Goal: Complete application form

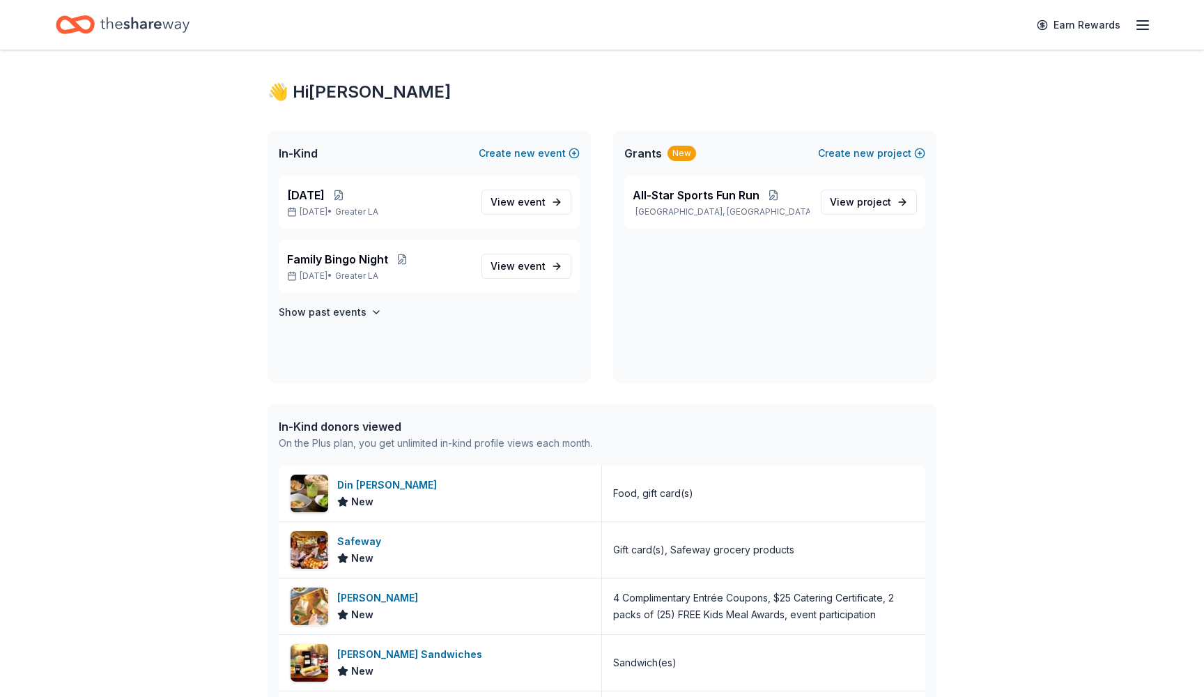
scroll to position [18, 0]
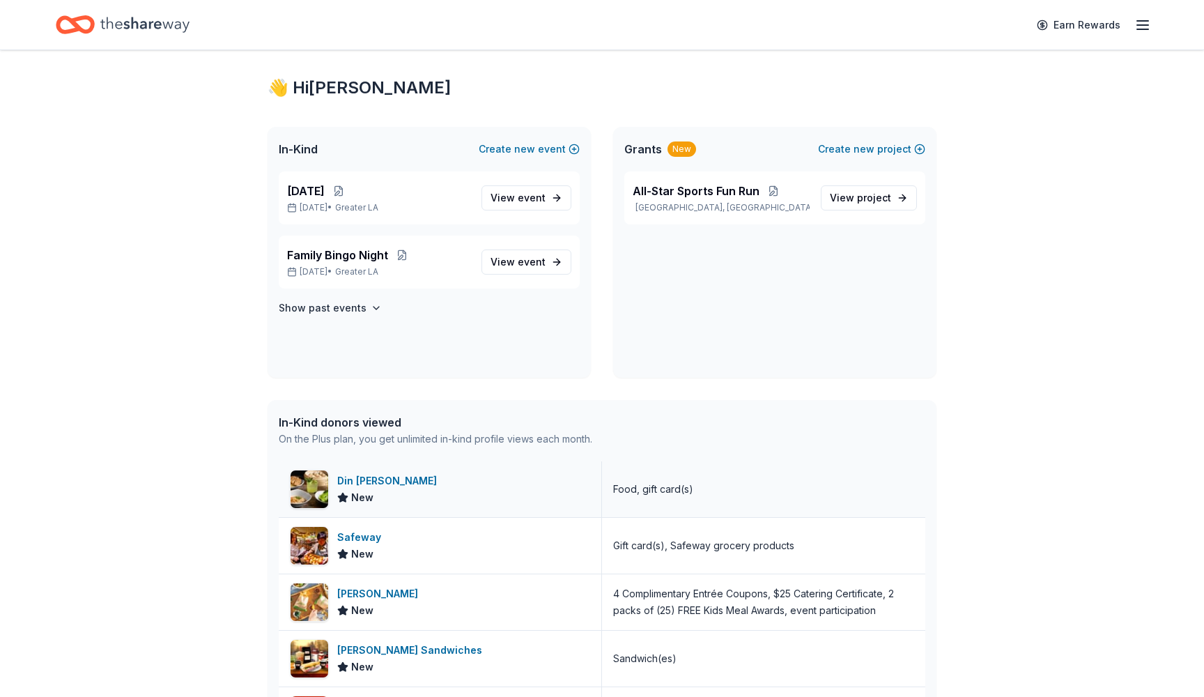
click at [371, 482] on div "Din [PERSON_NAME]" at bounding box center [389, 481] width 105 height 17
click at [328, 258] on span "Family Bingo Night" at bounding box center [337, 255] width 101 height 17
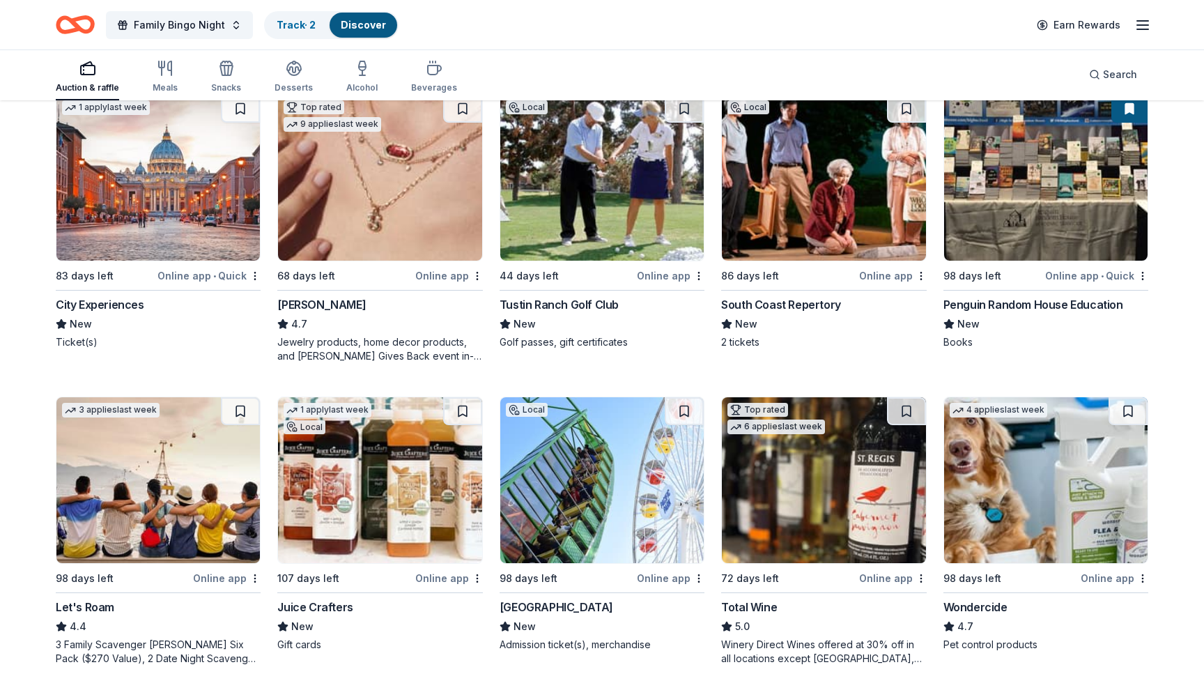
scroll to position [468, 0]
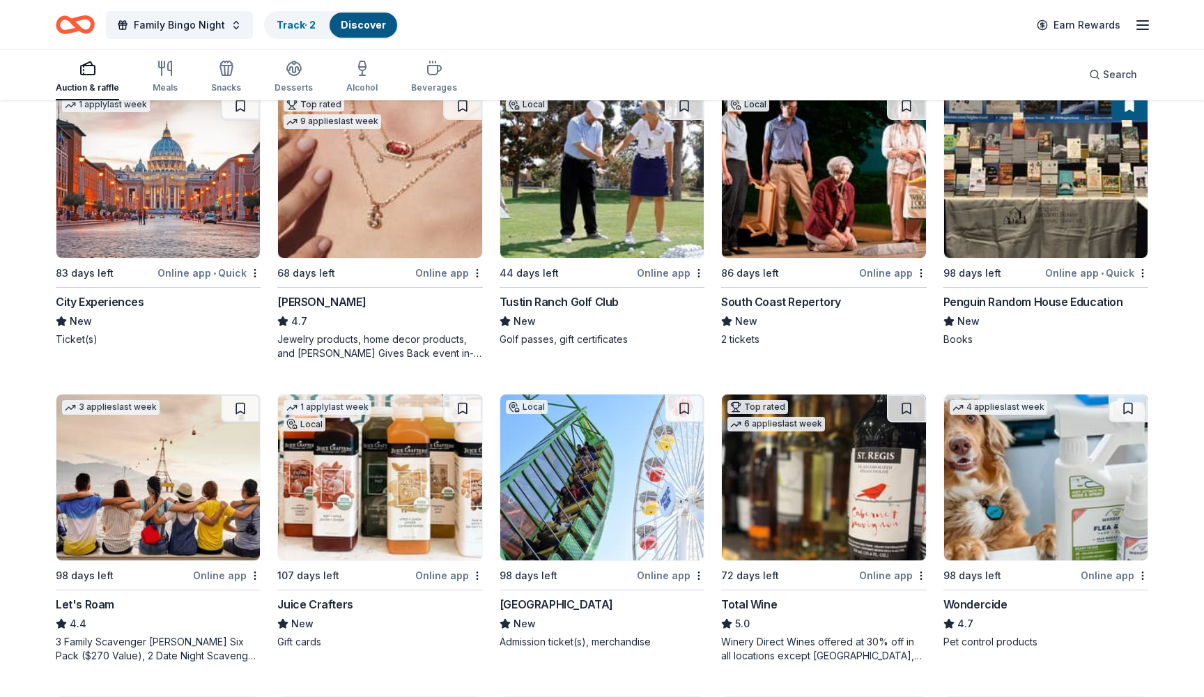
click at [617, 538] on img at bounding box center [602, 477] width 204 height 166
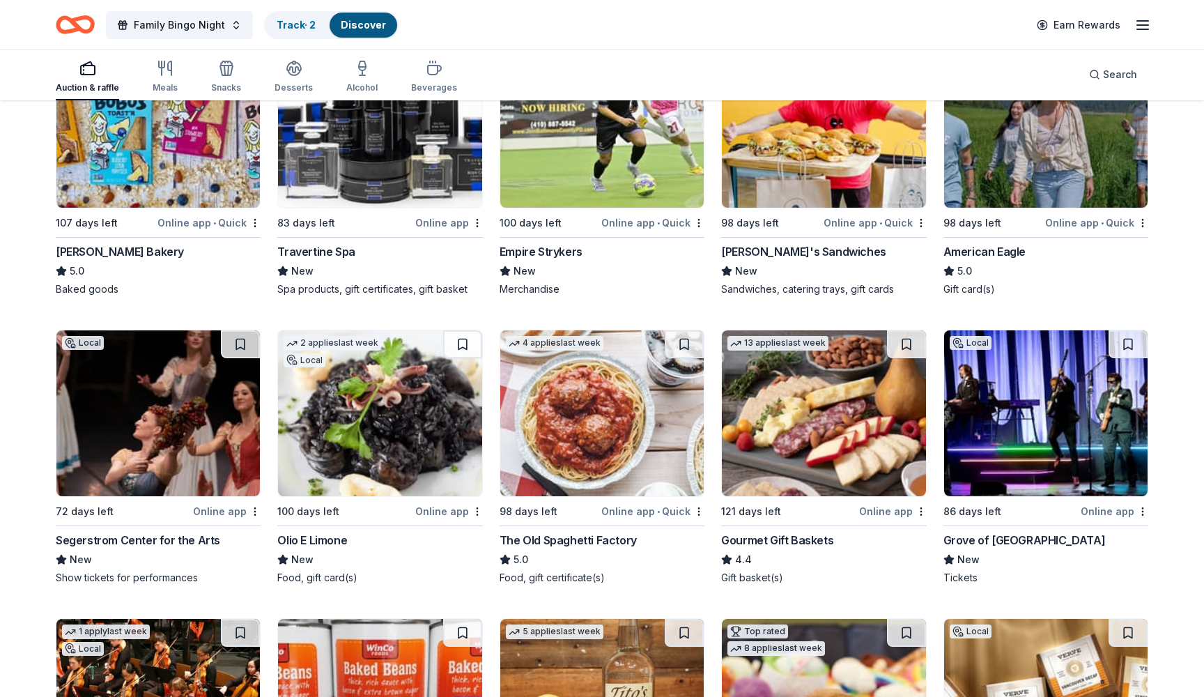
scroll to position [2016, 0]
click at [852, 427] on img at bounding box center [824, 414] width 204 height 166
click at [858, 453] on img at bounding box center [824, 414] width 204 height 166
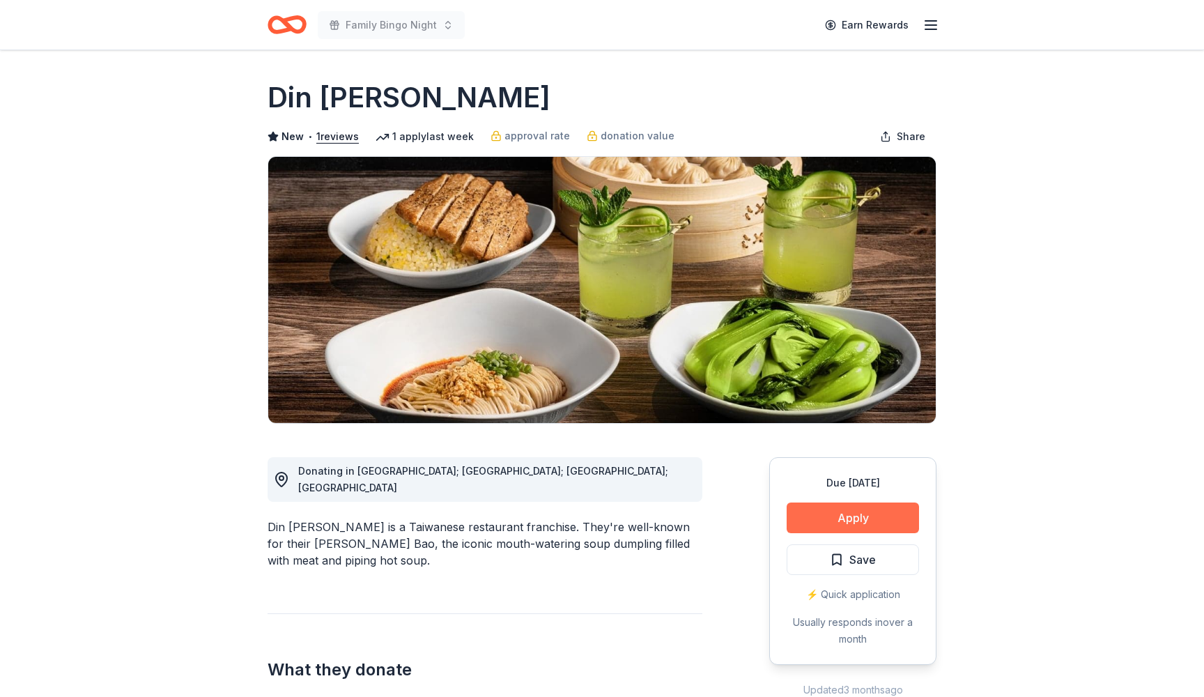
click at [839, 522] on button "Apply" at bounding box center [853, 517] width 132 height 31
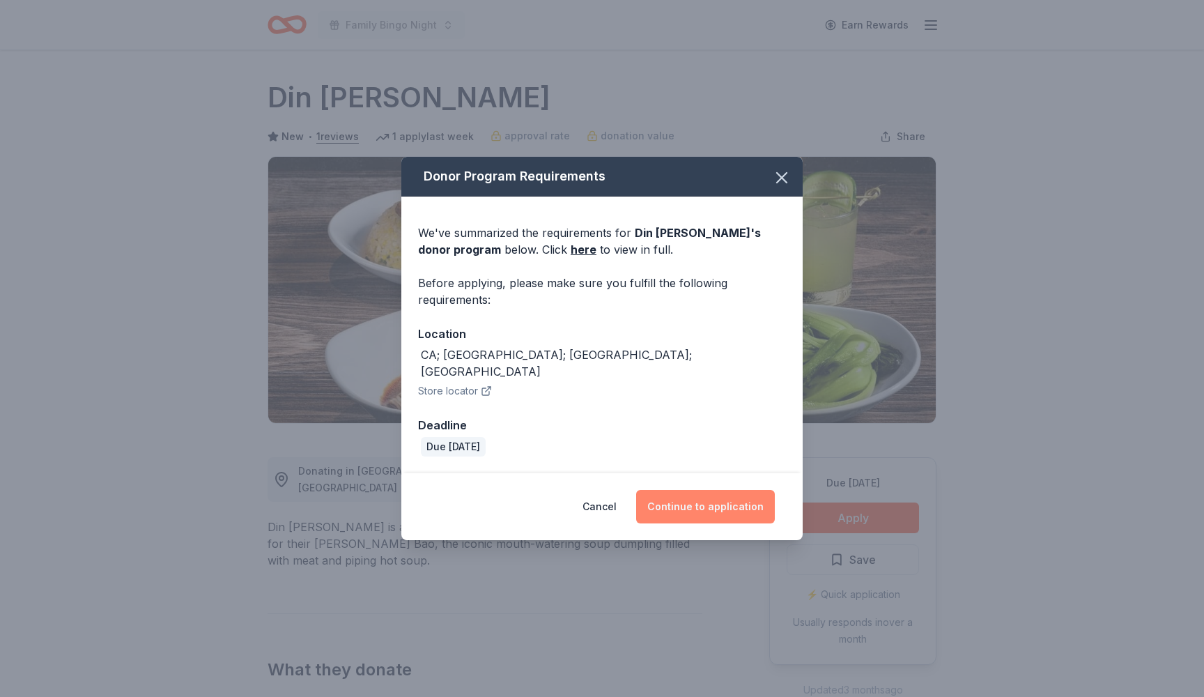
click at [706, 505] on button "Continue to application" at bounding box center [705, 506] width 139 height 33
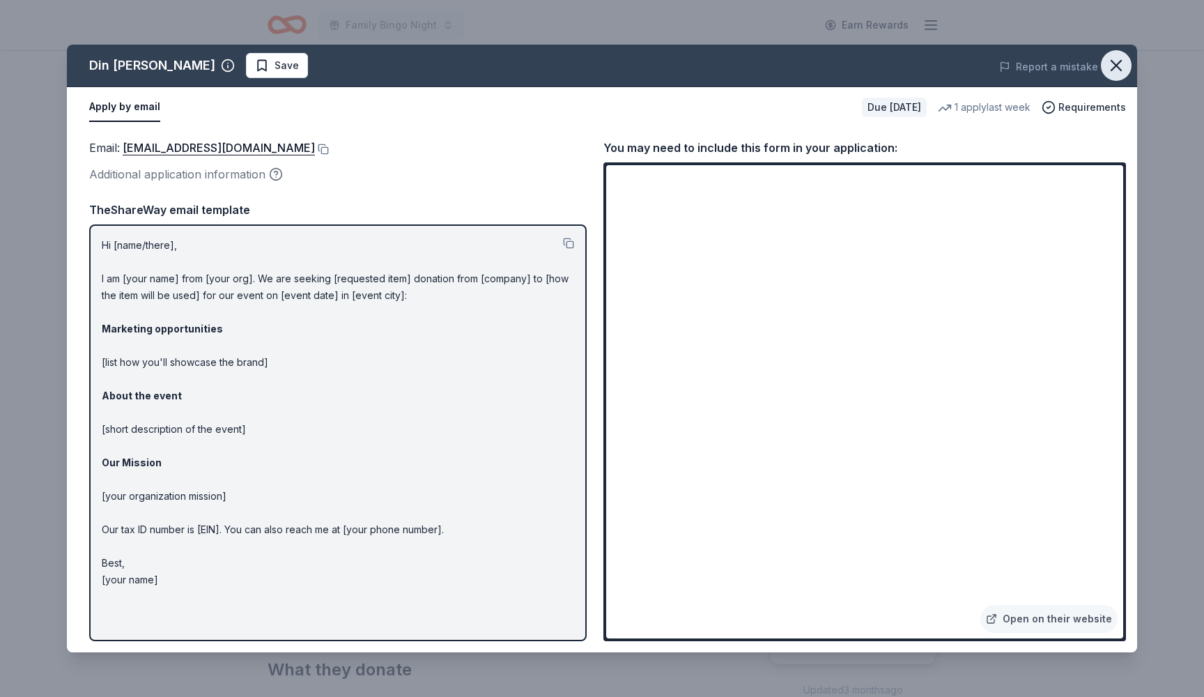
click at [1114, 73] on icon "button" at bounding box center [1117, 66] width 20 height 20
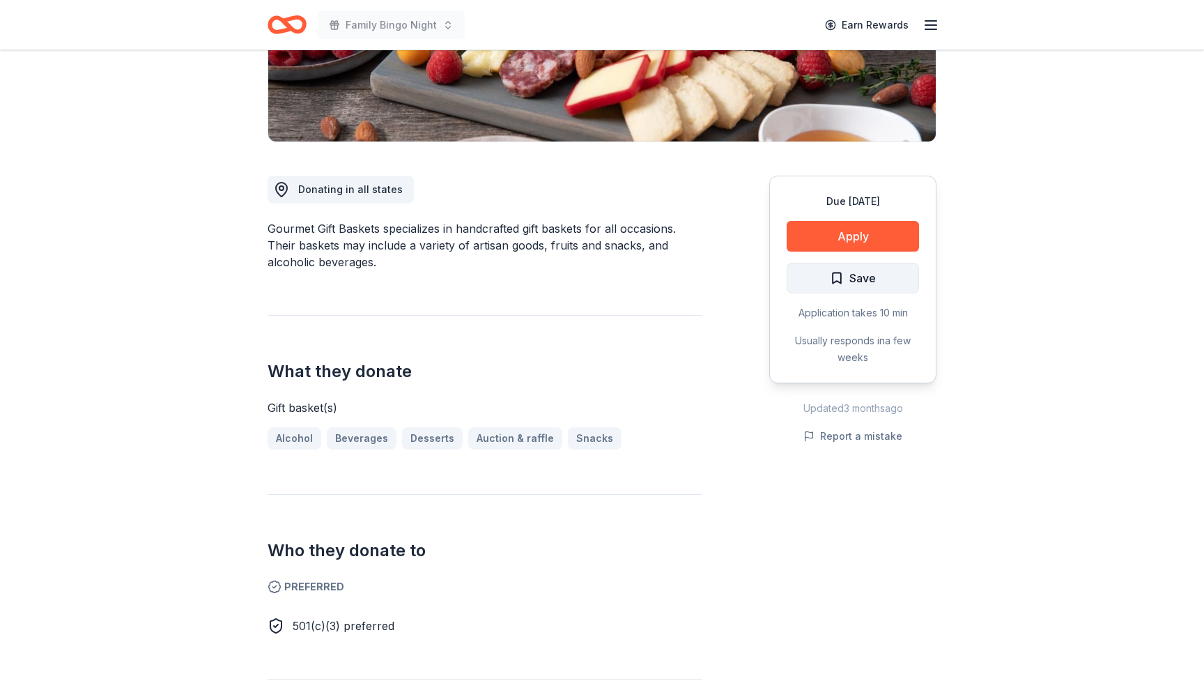
scroll to position [275, 0]
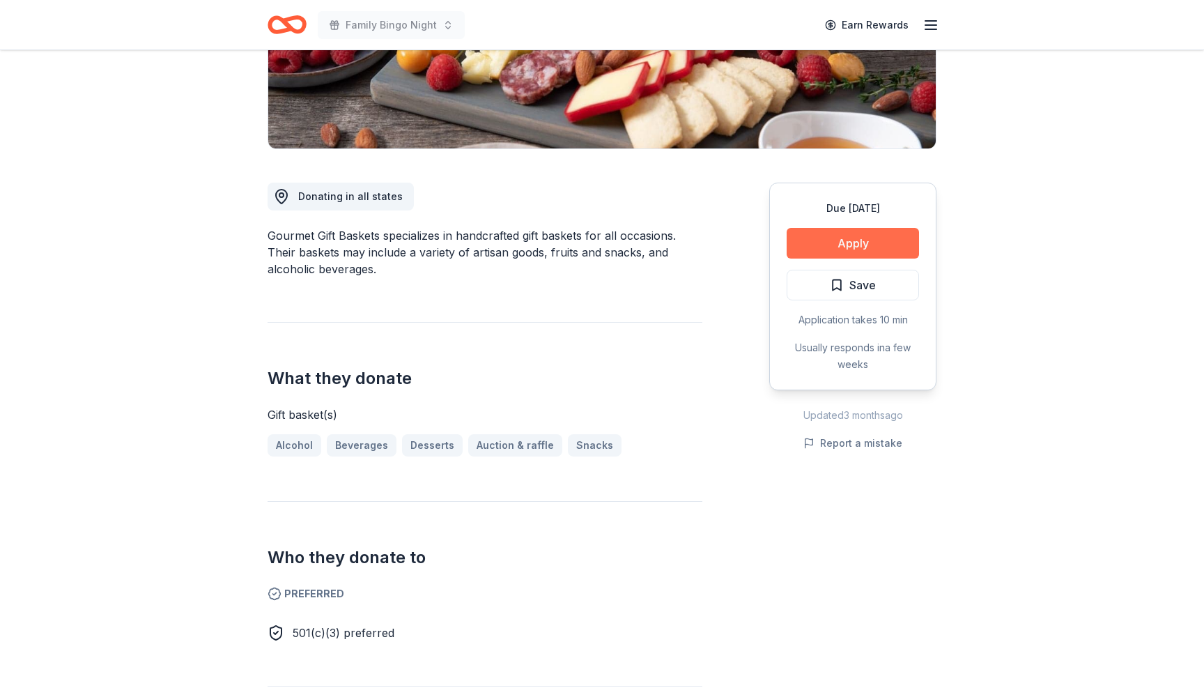
click at [864, 242] on button "Apply" at bounding box center [853, 243] width 132 height 31
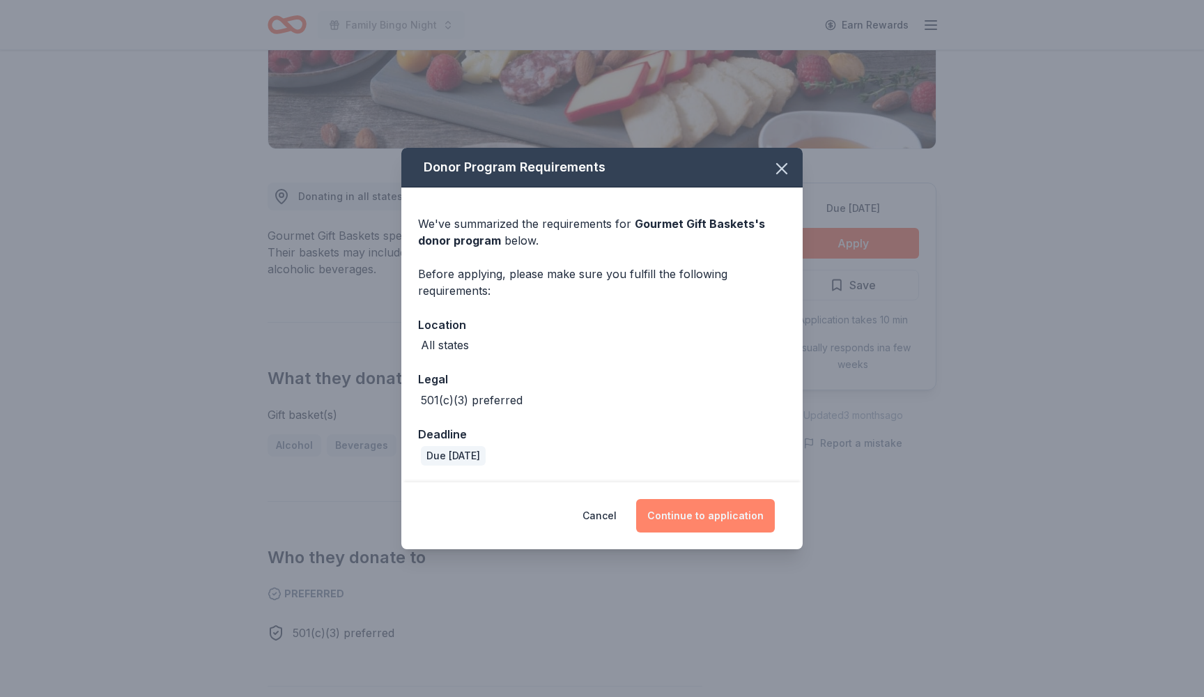
click at [689, 510] on button "Continue to application" at bounding box center [705, 515] width 139 height 33
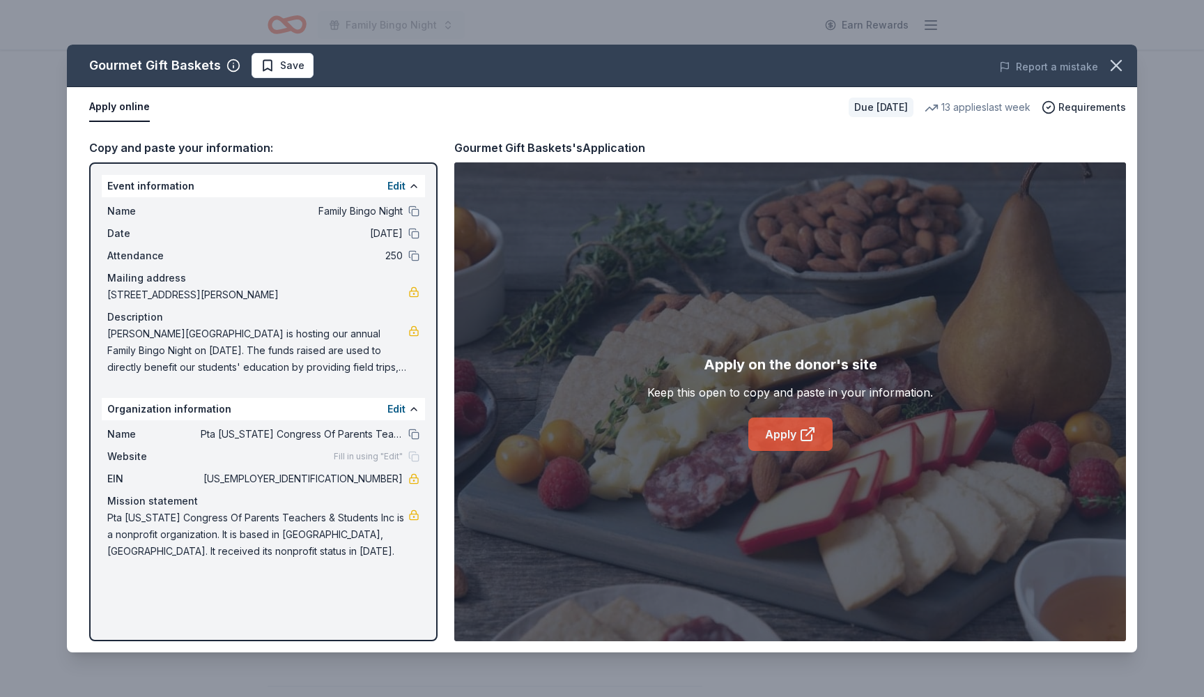
click at [792, 436] on link "Apply" at bounding box center [790, 433] width 84 height 33
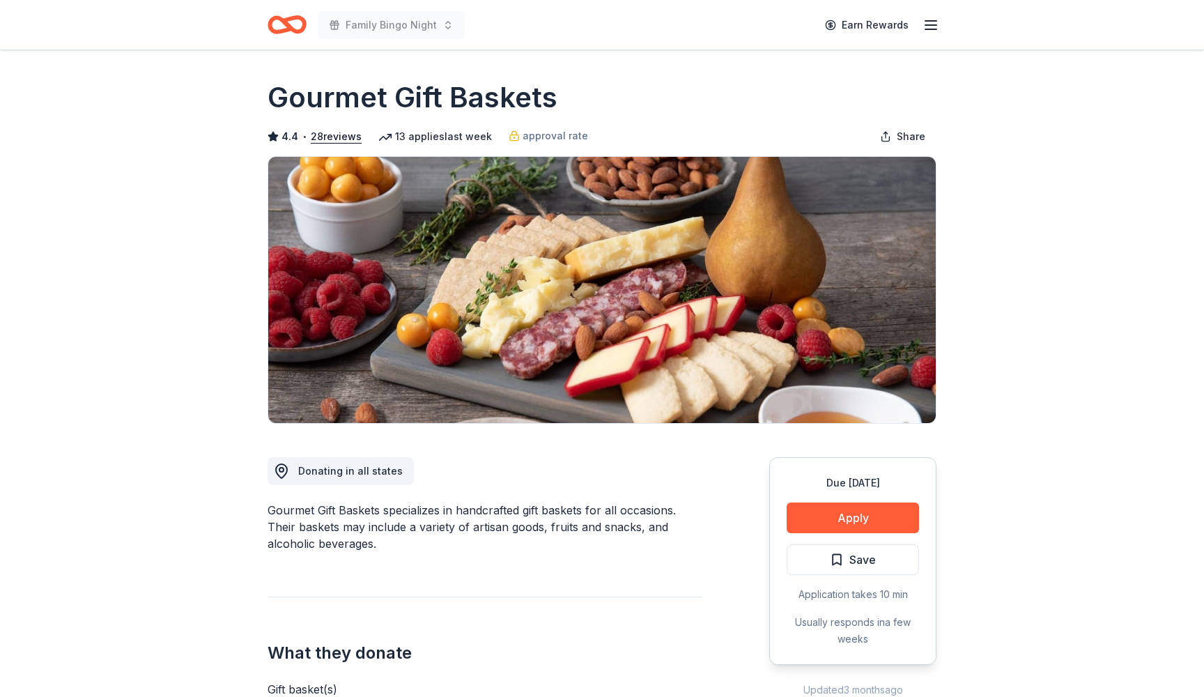
drag, startPoint x: 0, startPoint y: 0, endPoint x: 1096, endPoint y: 165, distance: 1108.6
click at [839, 520] on button "Apply" at bounding box center [853, 517] width 132 height 31
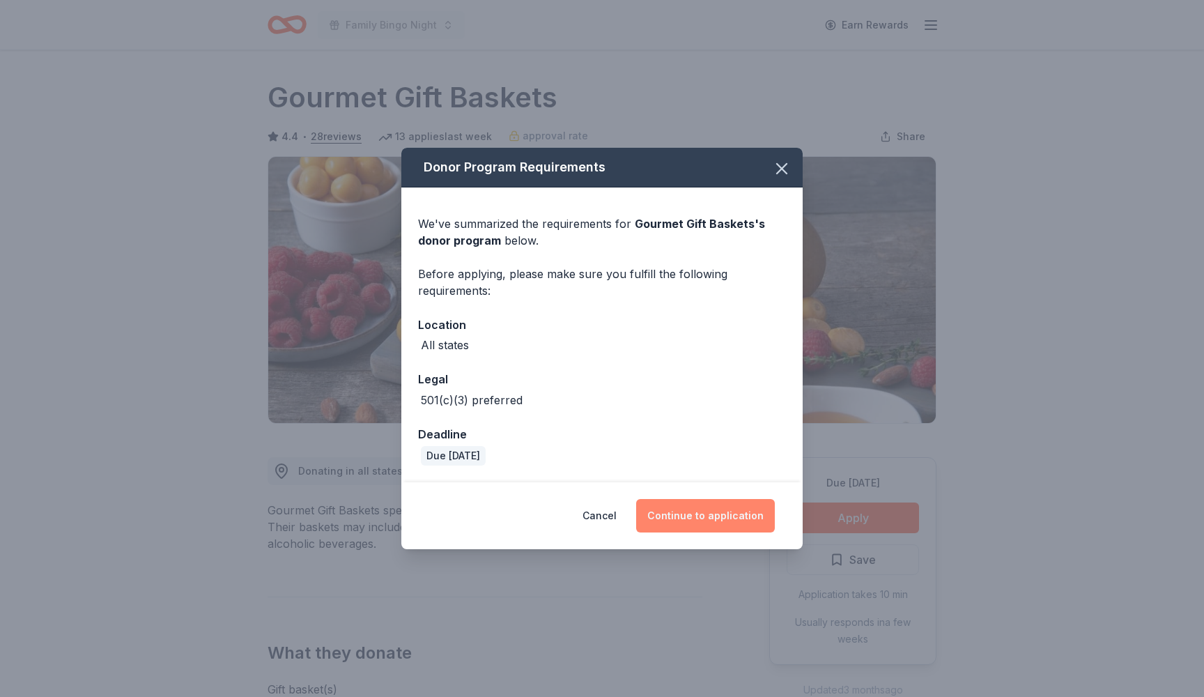
click at [719, 515] on button "Continue to application" at bounding box center [705, 515] width 139 height 33
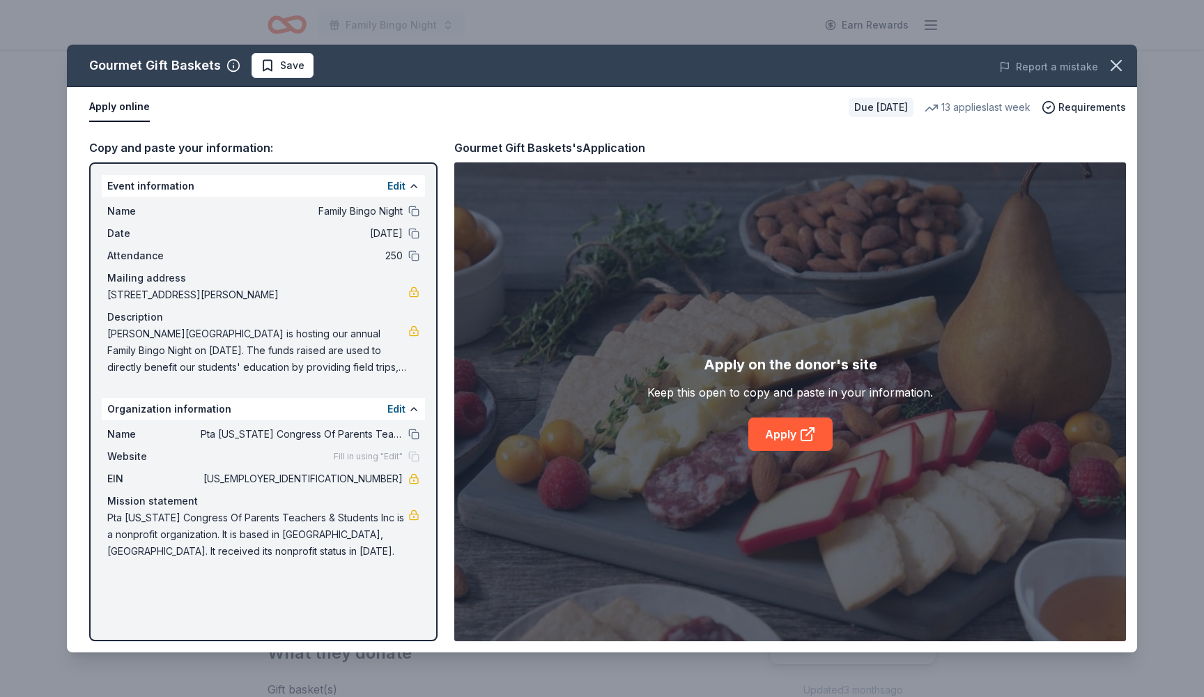
drag, startPoint x: 277, startPoint y: 553, endPoint x: 116, endPoint y: 518, distance: 164.7
click at [116, 518] on span "Pta California Congress Of Parents Teachers & Students Inc is a nonprofit organ…" at bounding box center [257, 534] width 301 height 50
drag, startPoint x: 107, startPoint y: 518, endPoint x: 206, endPoint y: 562, distance: 108.6
click at [206, 564] on div "Name Pta California Congress Of Parents Teachers & Students Inc Website Fill in…" at bounding box center [263, 492] width 323 height 145
